Goal: Information Seeking & Learning: Understand process/instructions

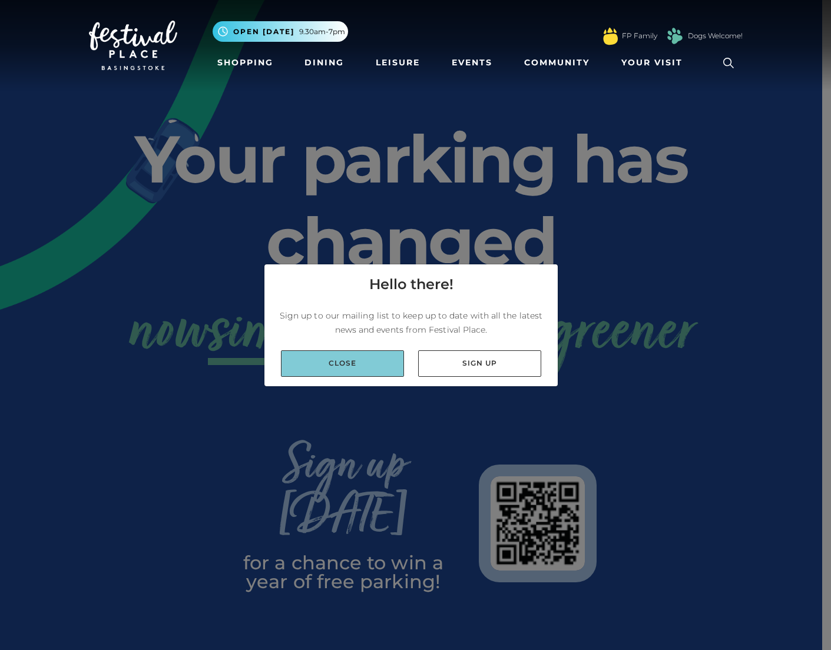
drag, startPoint x: 366, startPoint y: 366, endPoint x: 468, endPoint y: 370, distance: 102.0
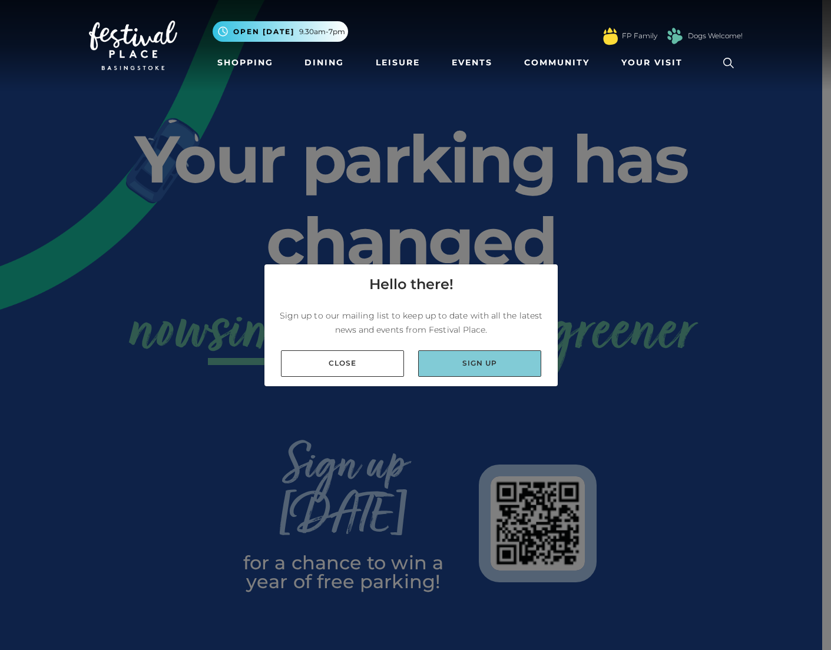
click at [373, 364] on link "Close" at bounding box center [342, 363] width 123 height 26
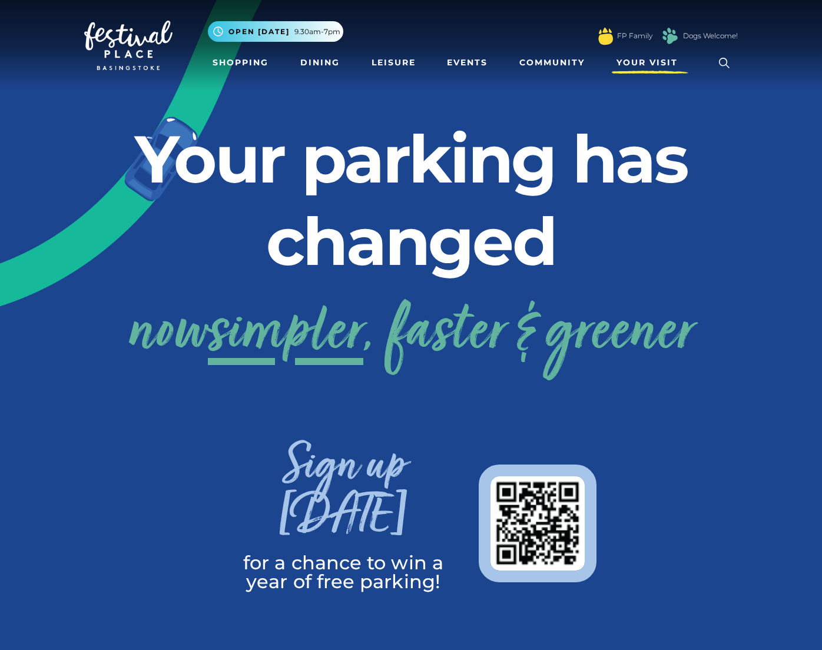
click at [640, 61] on span "Your Visit" at bounding box center [647, 63] width 61 height 12
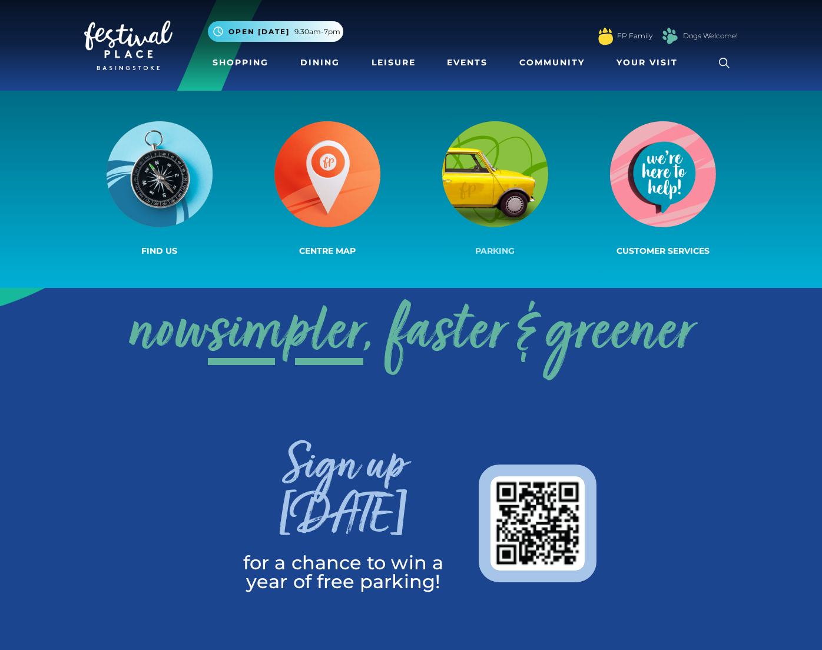
click at [502, 174] on img at bounding box center [495, 174] width 106 height 106
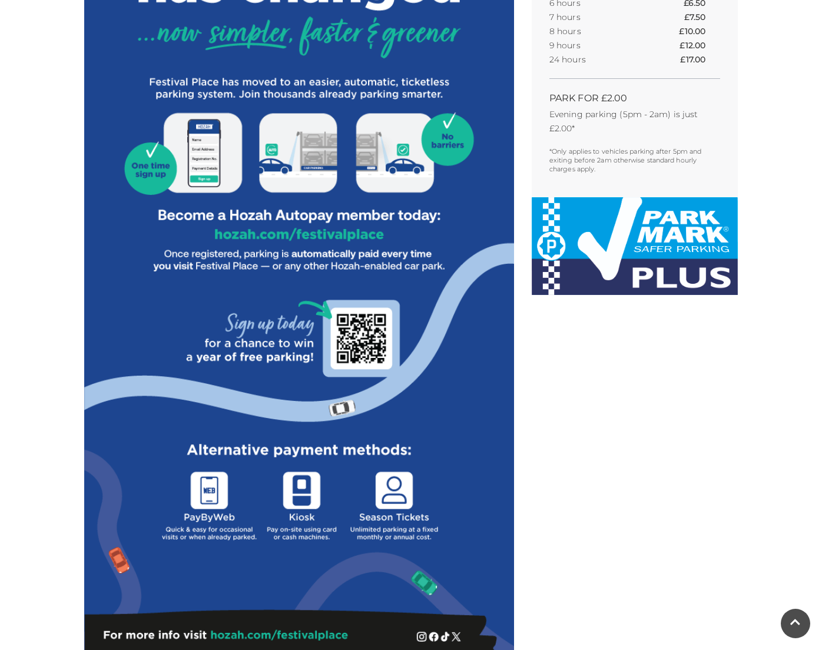
scroll to position [589, 0]
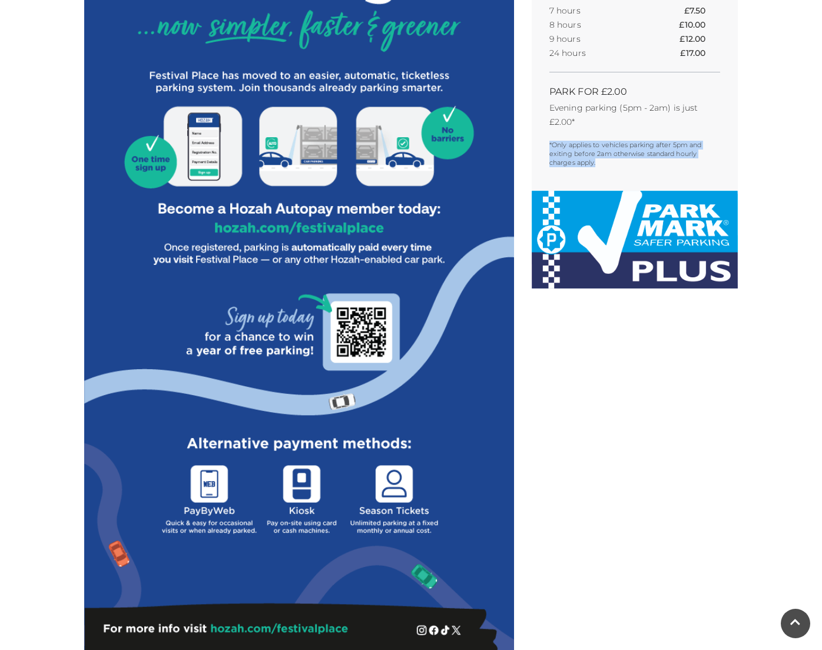
drag, startPoint x: 548, startPoint y: 147, endPoint x: 715, endPoint y: 159, distance: 167.1
